Goal: Task Accomplishment & Management: Use online tool/utility

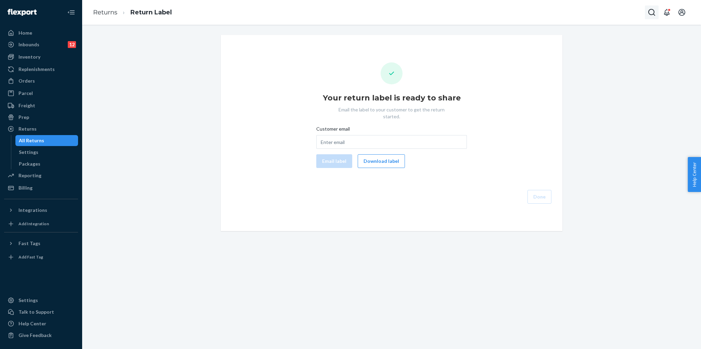
click at [653, 14] on icon "Open Search Box" at bounding box center [652, 12] width 8 height 8
type input "#RCL19778"
click at [601, 14] on div "[PERSON_NAME] #RCL19778DELIVERRSPLIT6541592166608" at bounding box center [610, 5] width 97 height 17
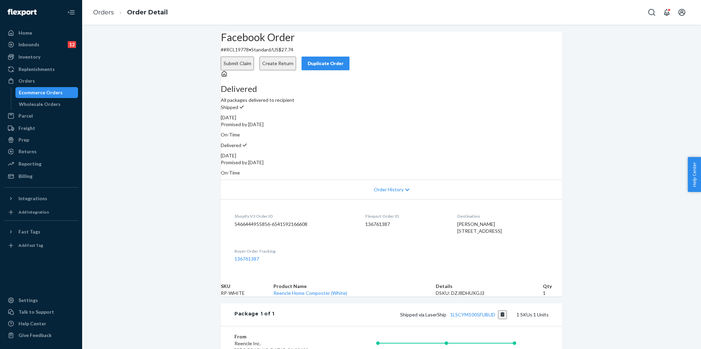
click at [340, 254] on dt "Buyer Order Tracking" at bounding box center [295, 251] width 120 height 6
click at [296, 58] on button "Create Return" at bounding box center [278, 64] width 37 height 14
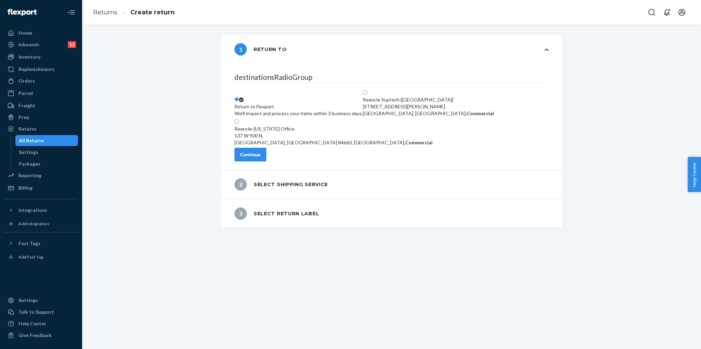
click at [313, 132] on div "[STREET_ADDRESS], Commercial" at bounding box center [334, 139] width 198 height 14
click at [239, 122] on input "Reencle-[US_STATE] Office [STREET_ADDRESS], Commercial" at bounding box center [237, 121] width 4 height 4
radio input "true"
click at [266, 158] on button "Continue" at bounding box center [251, 155] width 32 height 14
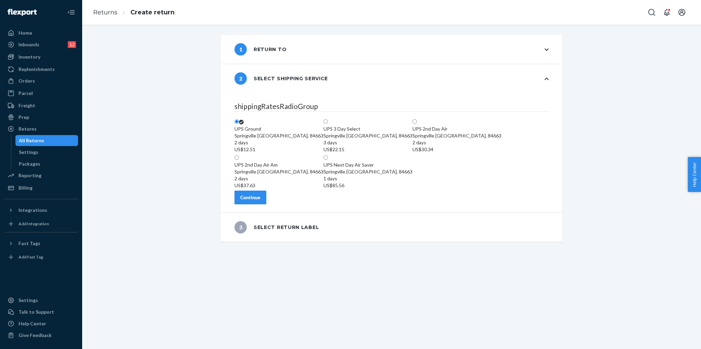
click at [266, 200] on button "Continue" at bounding box center [251, 197] width 32 height 14
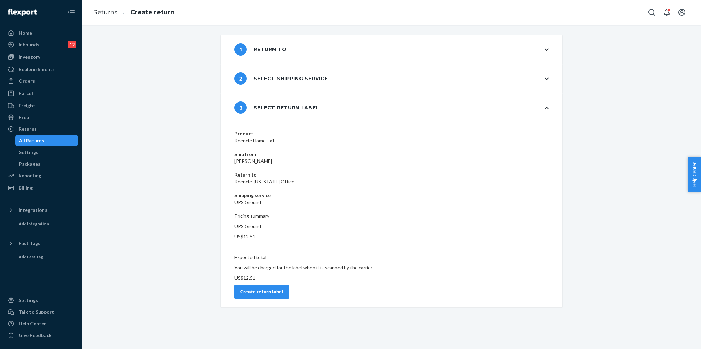
click at [283, 288] on div "Create return label" at bounding box center [261, 291] width 43 height 7
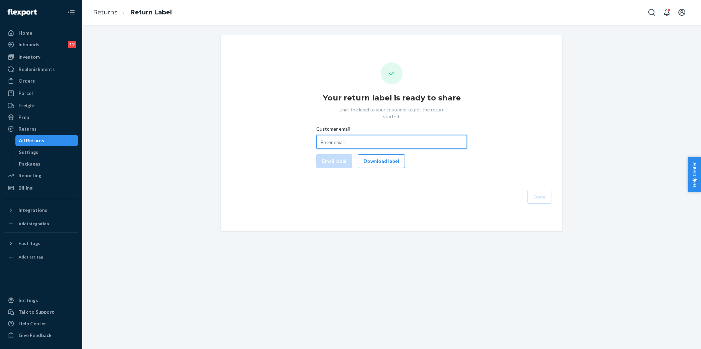
click at [364, 137] on input "Customer email" at bounding box center [391, 142] width 151 height 14
paste input "[EMAIL_ADDRESS][DOMAIN_NAME]"
type input "[EMAIL_ADDRESS][DOMAIN_NAME]"
click at [345, 155] on button "Email label" at bounding box center [334, 161] width 36 height 14
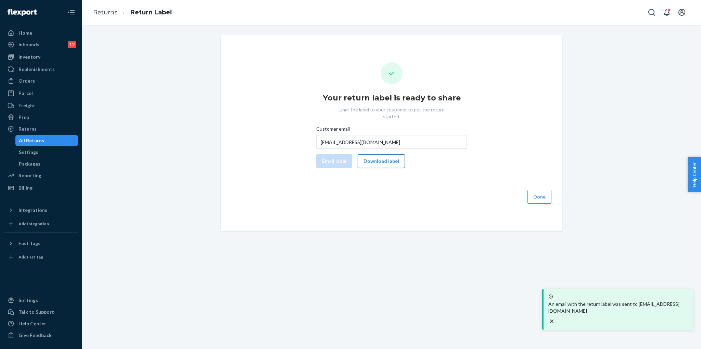
click at [370, 156] on button "Download label" at bounding box center [381, 161] width 47 height 14
